Goal: Communication & Community: Share content

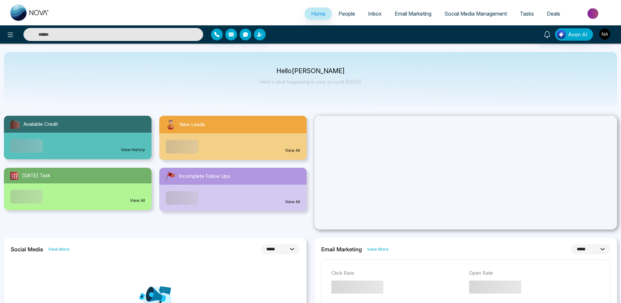
select select "*"
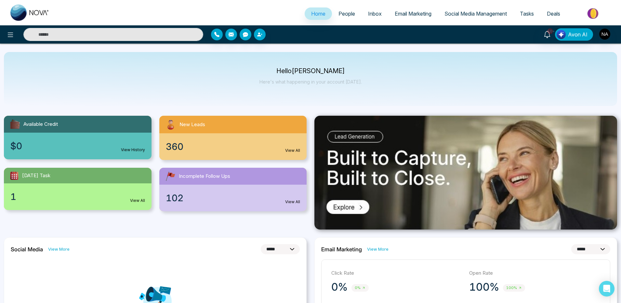
click at [344, 15] on span "People" at bounding box center [346, 13] width 17 height 6
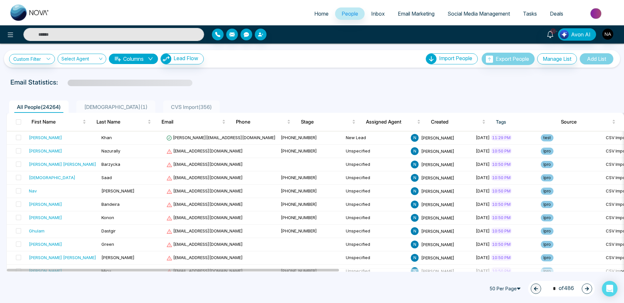
click at [168, 107] on span "CVS Import ( 356 )" at bounding box center [191, 107] width 46 height 6
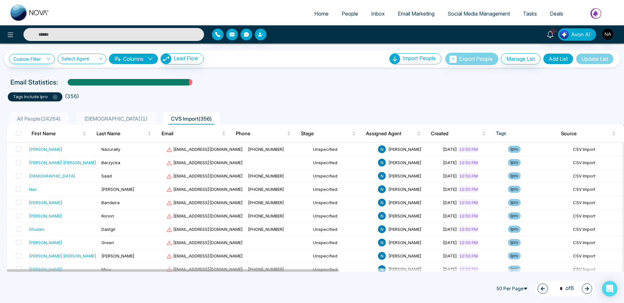
click at [256, 112] on ul "All People ( 24264 ) TestList ( 1 ) CVS Import ( 356 )" at bounding box center [297, 118] width 582 height 12
click at [103, 120] on span "TestList ( 1 )" at bounding box center [116, 118] width 69 height 6
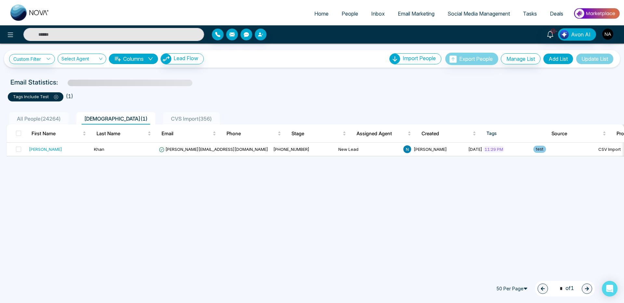
click at [168, 116] on span "CVS Import ( 356 )" at bounding box center [191, 118] width 46 height 6
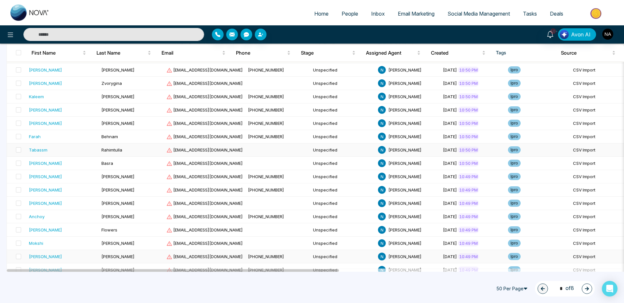
scroll to position [541, 0]
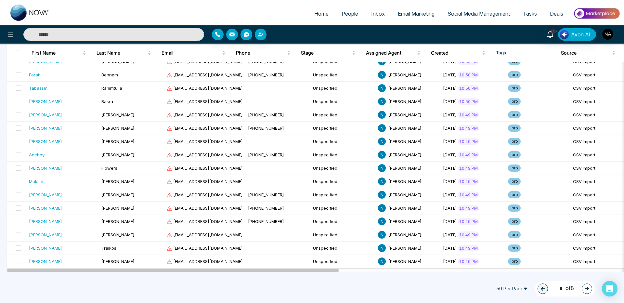
click at [511, 290] on span "50 Per Page" at bounding box center [512, 288] width 39 height 10
click at [503, 256] on div "20 Per Page" at bounding box center [512, 254] width 31 height 7
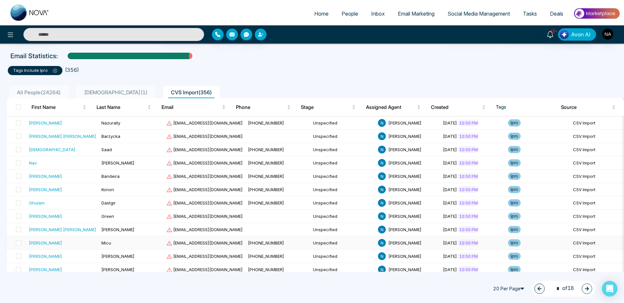
scroll to position [24, 0]
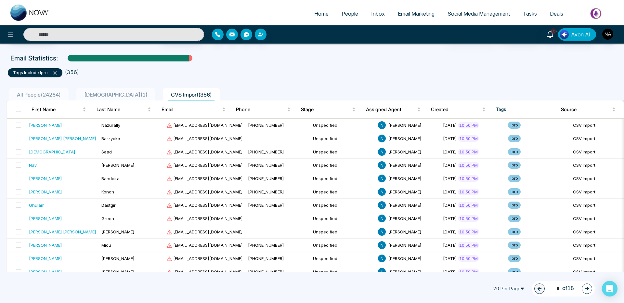
click at [497, 288] on span "20 Per Page" at bounding box center [509, 288] width 39 height 10
click at [494, 263] on div "50 Per Page" at bounding box center [509, 265] width 31 height 7
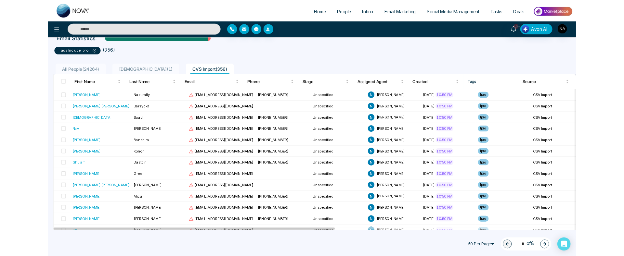
scroll to position [0, 0]
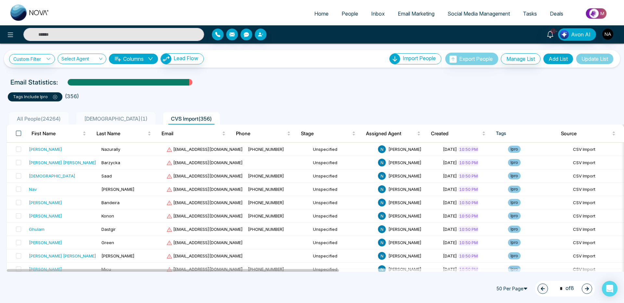
click at [17, 133] on span at bounding box center [18, 133] width 5 height 5
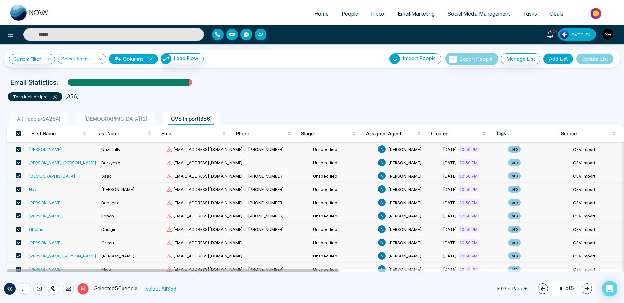
click at [162, 289] on button "Select All 356" at bounding box center [160, 288] width 36 height 8
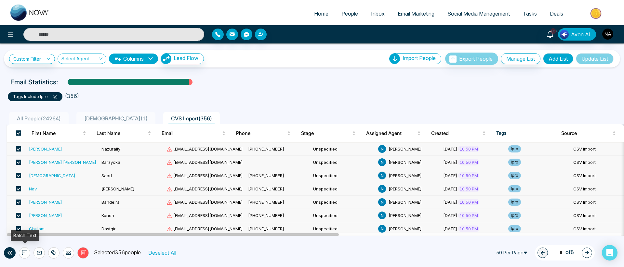
click at [27, 254] on icon at bounding box center [24, 253] width 5 height 5
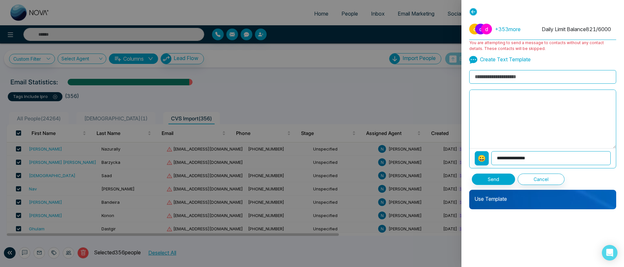
click at [504, 196] on p "Use Template" at bounding box center [542, 196] width 147 height 13
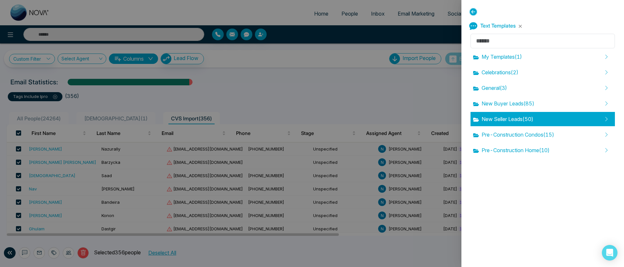
click at [512, 120] on span "New Seller Leads ( 50 )" at bounding box center [503, 119] width 60 height 8
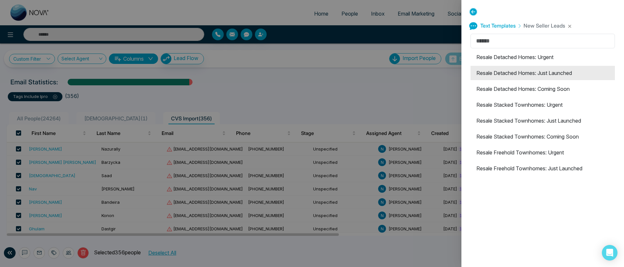
click at [499, 73] on li "Resale Detached Homes: Just Launched" at bounding box center [542, 73] width 144 height 14
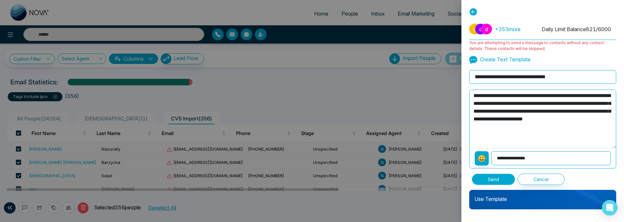
click at [493, 175] on button "Send" at bounding box center [492, 179] width 43 height 11
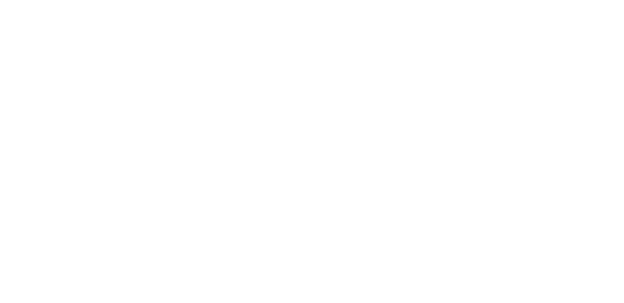
select select "*"
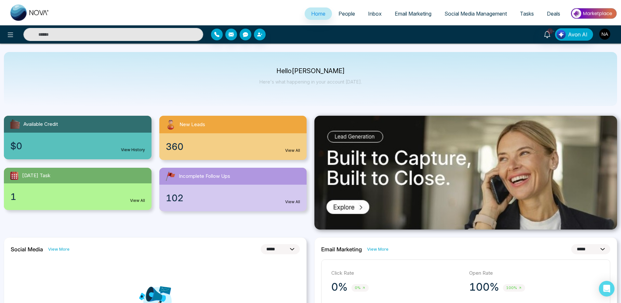
click at [603, 31] on img "button" at bounding box center [604, 34] width 11 height 11
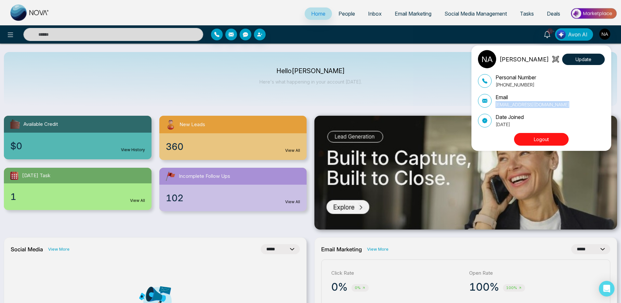
drag, startPoint x: 566, startPoint y: 104, endPoint x: 516, endPoint y: 100, distance: 50.8
click at [516, 100] on div "Email agentcare@remaxmillennium.ca" at bounding box center [541, 100] width 127 height 15
click at [399, 56] on div "Nancy Update Personal Number +14162202697 Email agentcare@remaxmillennium.ca Da…" at bounding box center [310, 151] width 621 height 303
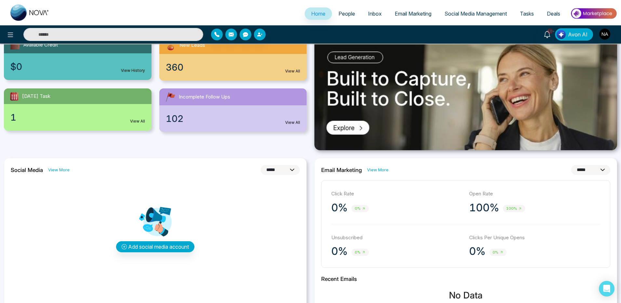
scroll to position [32, 0]
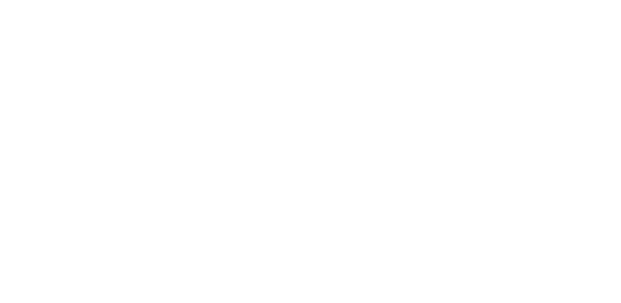
select select "*"
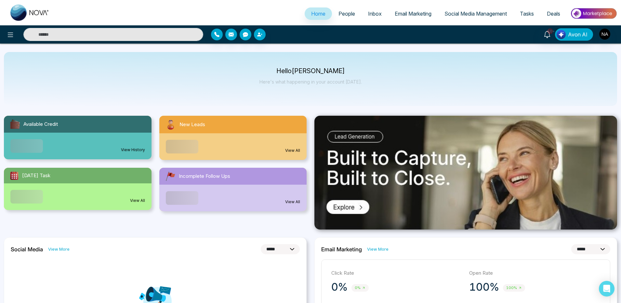
click at [338, 16] on span "People" at bounding box center [346, 13] width 17 height 6
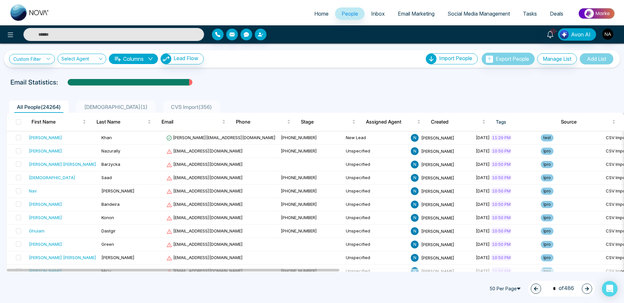
click at [168, 108] on span "CVS Import ( 356 )" at bounding box center [191, 107] width 46 height 6
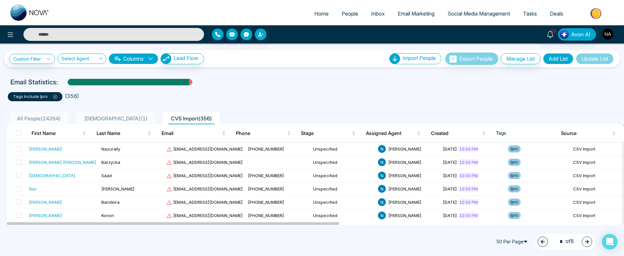
click at [605, 36] on img "button" at bounding box center [607, 34] width 11 height 11
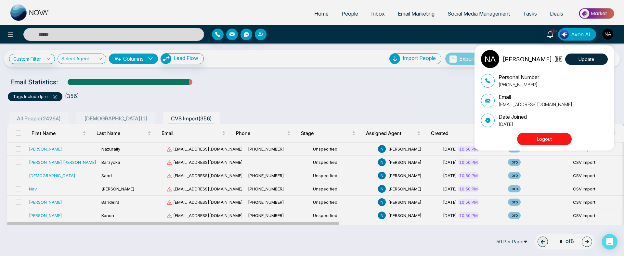
drag, startPoint x: 525, startPoint y: 141, endPoint x: 521, endPoint y: 140, distance: 4.0
click at [526, 141] on button "Logout" at bounding box center [544, 139] width 55 height 13
